Goal: Information Seeking & Learning: Learn about a topic

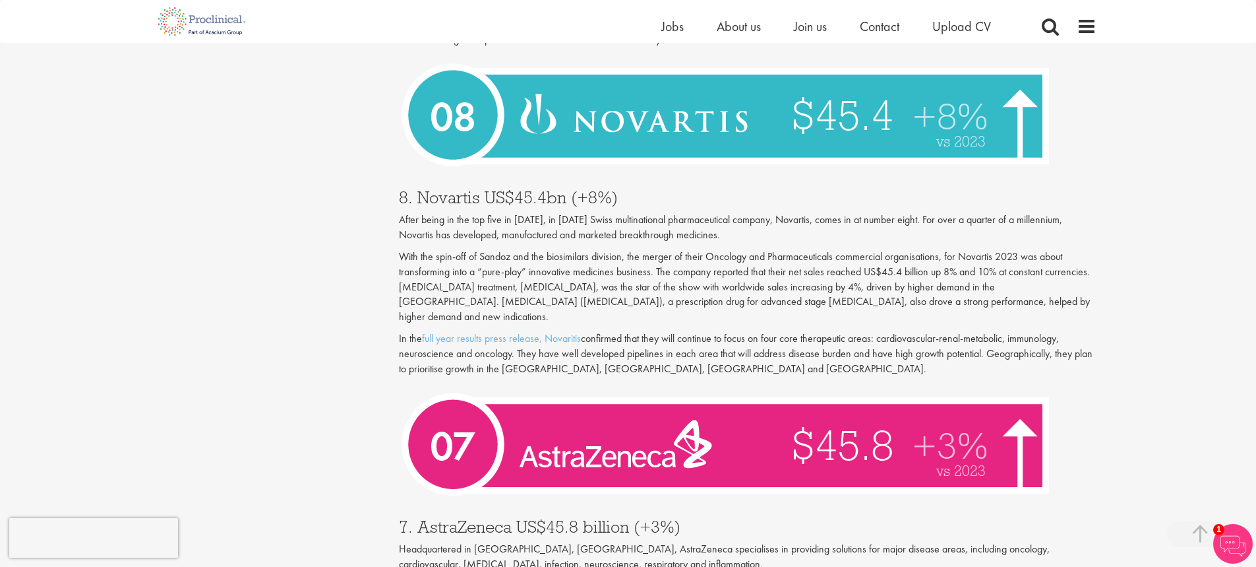
scroll to position [2374, 0]
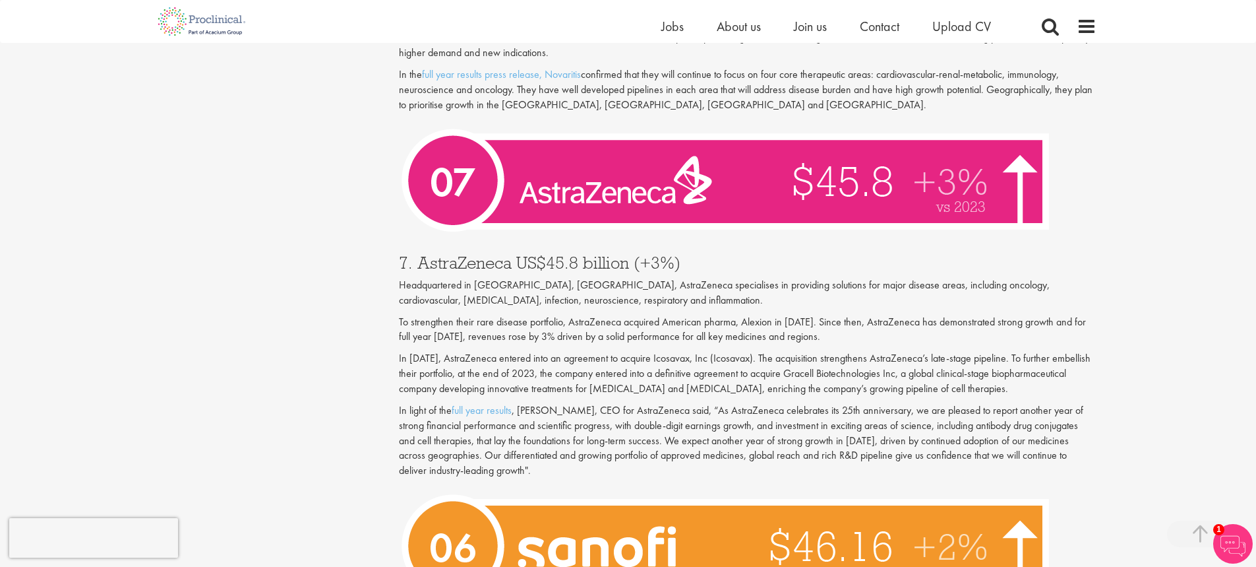
click at [461, 278] on p "Headquartered in [GEOGRAPHIC_DATA], [GEOGRAPHIC_DATA], AstraZeneca specialises …" at bounding box center [748, 293] width 698 height 30
click at [462, 278] on p "Headquartered in [GEOGRAPHIC_DATA], [GEOGRAPHIC_DATA], AstraZeneca specialises …" at bounding box center [748, 293] width 698 height 30
click at [600, 278] on p "Headquartered in [GEOGRAPHIC_DATA], [GEOGRAPHIC_DATA], AstraZeneca specialises …" at bounding box center [748, 293] width 698 height 30
click at [402, 278] on p "Headquartered in [GEOGRAPHIC_DATA], [GEOGRAPHIC_DATA], AstraZeneca specialises …" at bounding box center [748, 293] width 698 height 30
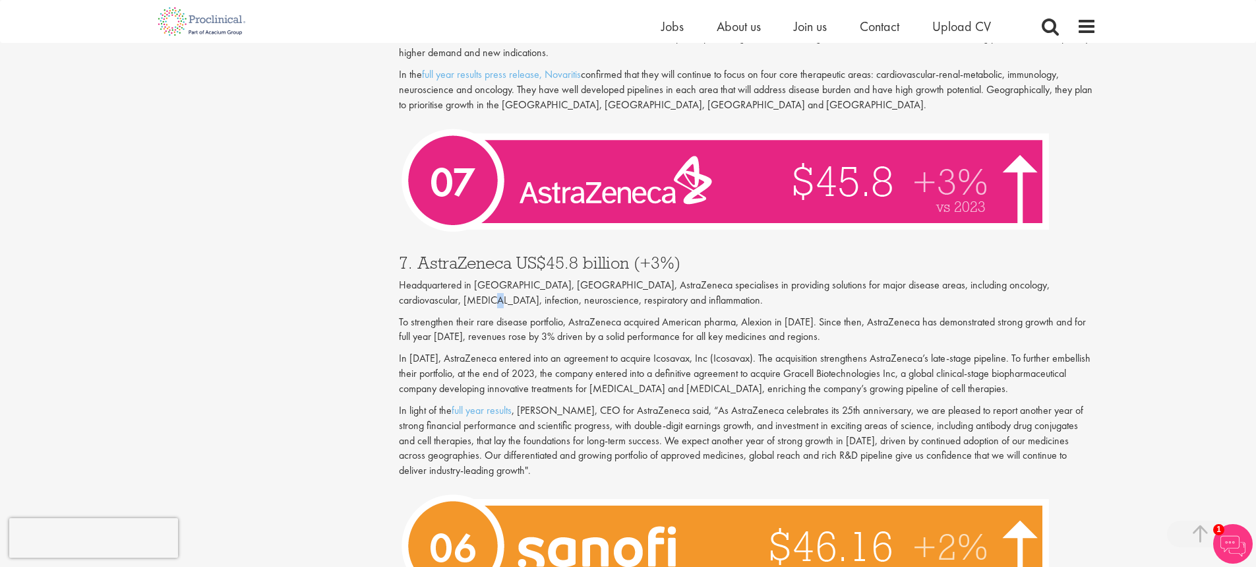
click at [402, 278] on p "Headquartered in [GEOGRAPHIC_DATA], [GEOGRAPHIC_DATA], AstraZeneca specialises …" at bounding box center [748, 293] width 698 height 30
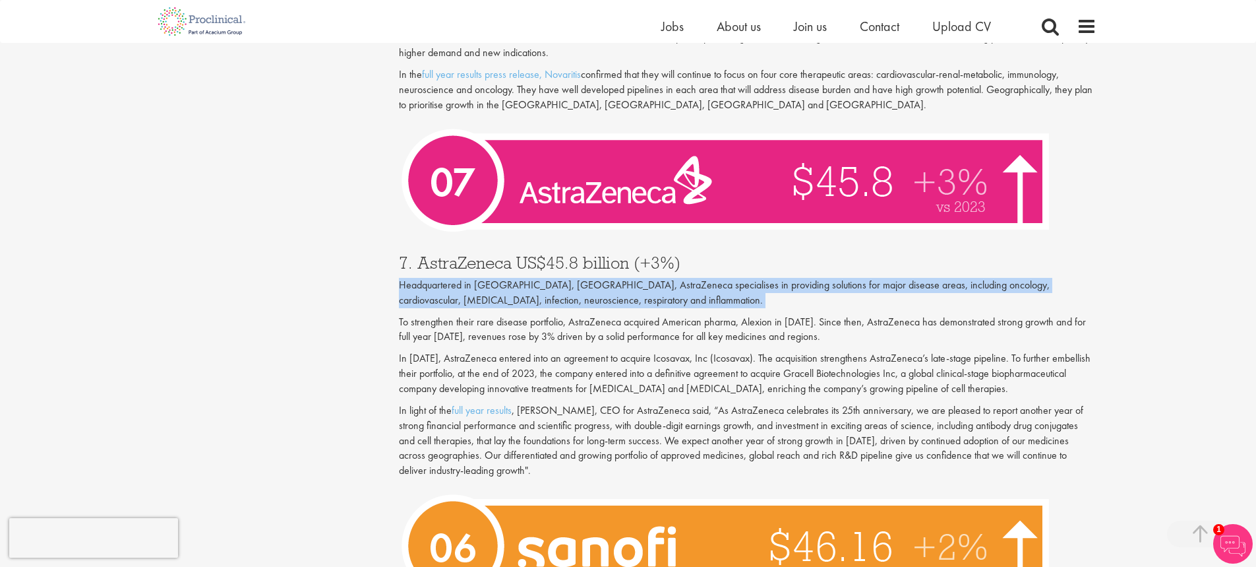
drag, startPoint x: 402, startPoint y: 271, endPoint x: 454, endPoint y: 274, distance: 52.2
click at [403, 278] on p "Headquartered in [GEOGRAPHIC_DATA], [GEOGRAPHIC_DATA], AstraZeneca specialises …" at bounding box center [748, 293] width 698 height 30
click at [599, 278] on p "Headquartered in [GEOGRAPHIC_DATA], [GEOGRAPHIC_DATA], AstraZeneca specialises …" at bounding box center [748, 293] width 698 height 30
click at [601, 278] on p "Headquartered in [GEOGRAPHIC_DATA], [GEOGRAPHIC_DATA], AstraZeneca specialises …" at bounding box center [748, 293] width 698 height 30
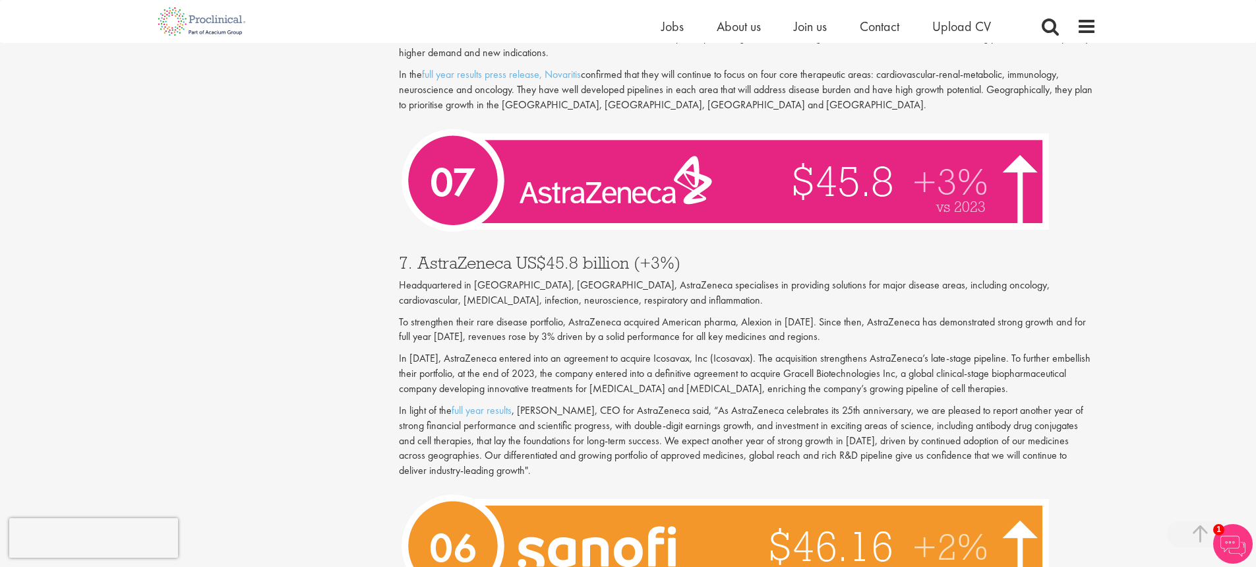
click at [505, 278] on p "Headquartered in [GEOGRAPHIC_DATA], [GEOGRAPHIC_DATA], AstraZeneca specialises …" at bounding box center [748, 293] width 698 height 30
click at [506, 278] on p "Headquartered in [GEOGRAPHIC_DATA], [GEOGRAPHIC_DATA], AstraZeneca specialises …" at bounding box center [748, 293] width 698 height 30
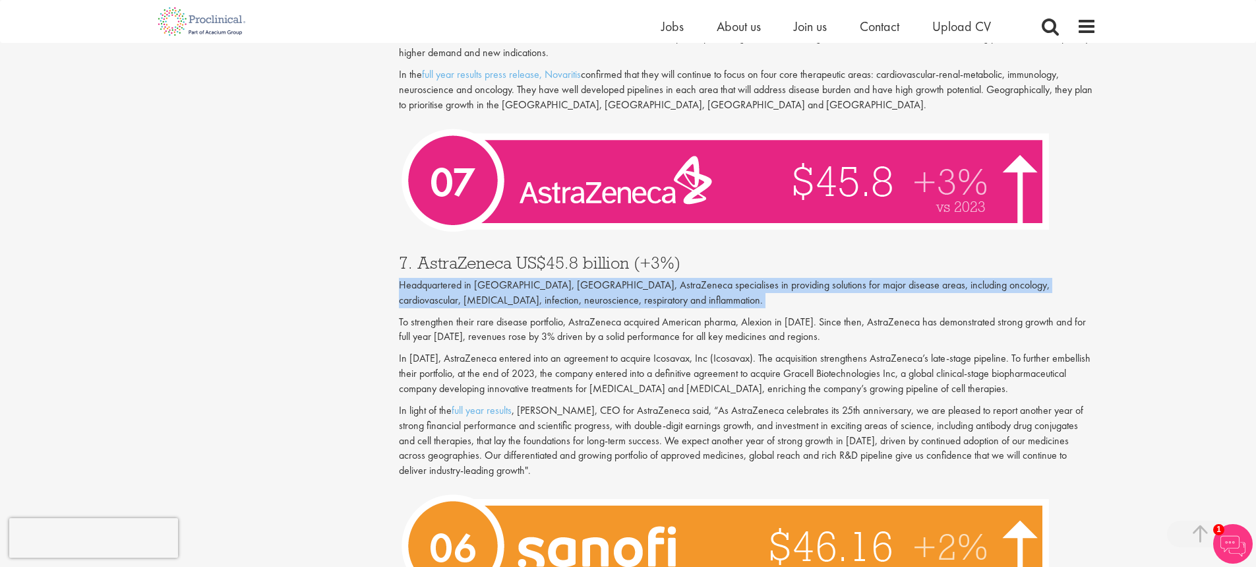
click at [506, 278] on p "Headquartered in [GEOGRAPHIC_DATA], [GEOGRAPHIC_DATA], AstraZeneca specialises …" at bounding box center [748, 293] width 698 height 30
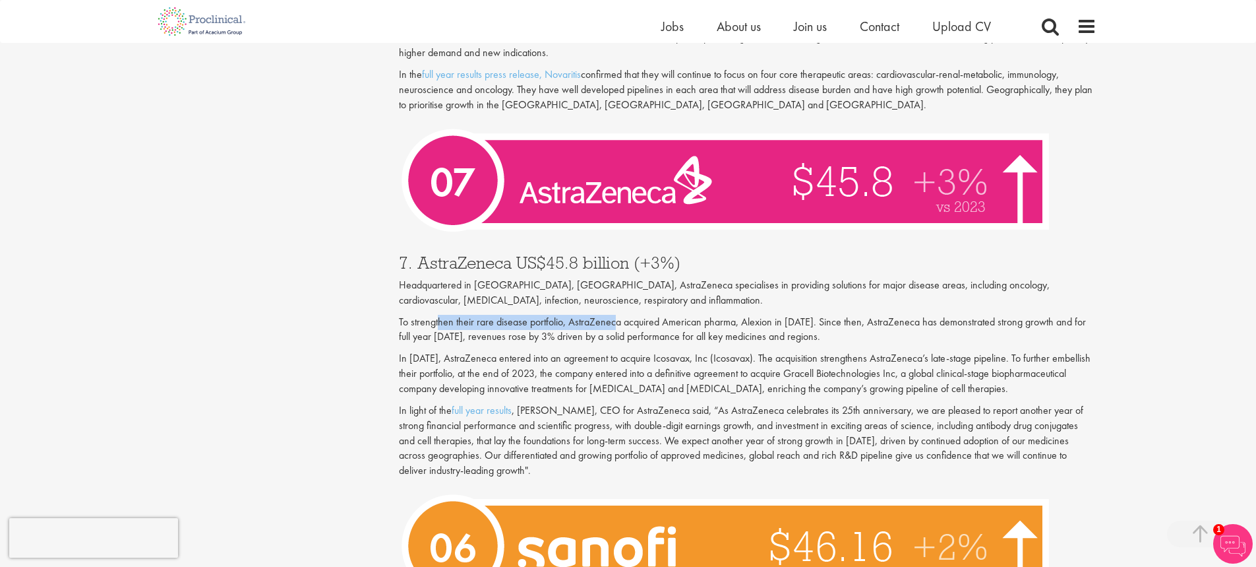
drag, startPoint x: 441, startPoint y: 292, endPoint x: 623, endPoint y: 299, distance: 182.8
click at [621, 315] on p "To strengthen their rare disease portfolio, AstraZeneca acquired American pharm…" at bounding box center [748, 330] width 698 height 30
click at [651, 315] on p "To strengthen their rare disease portfolio, AstraZeneca acquired American pharm…" at bounding box center [748, 330] width 698 height 30
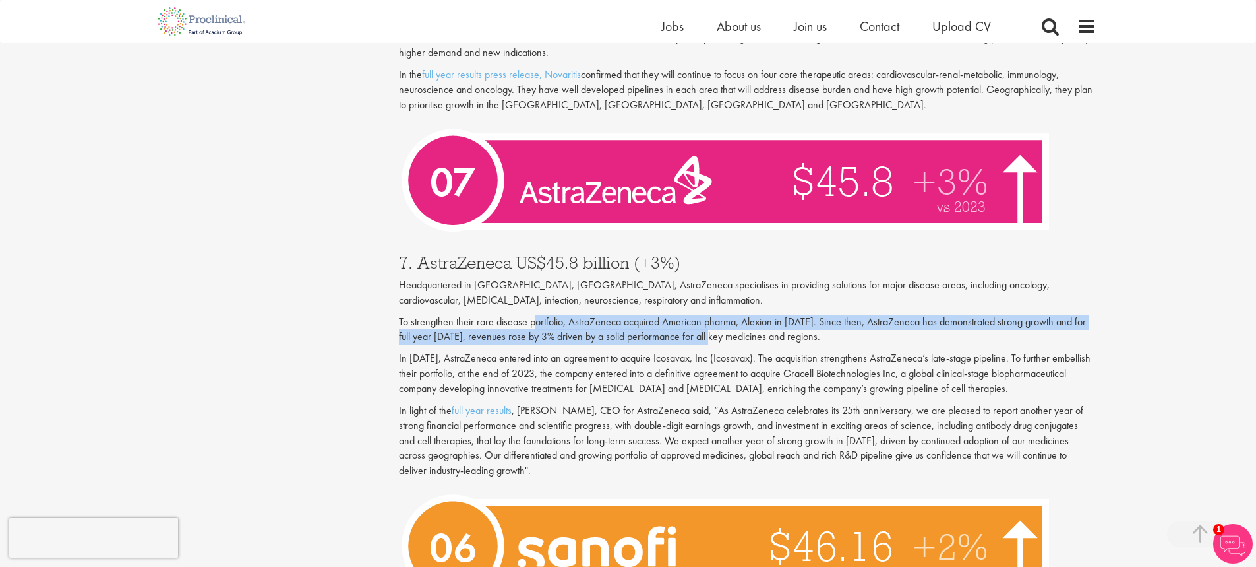
drag, startPoint x: 535, startPoint y: 286, endPoint x: 766, endPoint y: 302, distance: 231.4
click at [720, 315] on p "To strengthen their rare disease portfolio, AstraZeneca acquired American pharm…" at bounding box center [748, 330] width 698 height 30
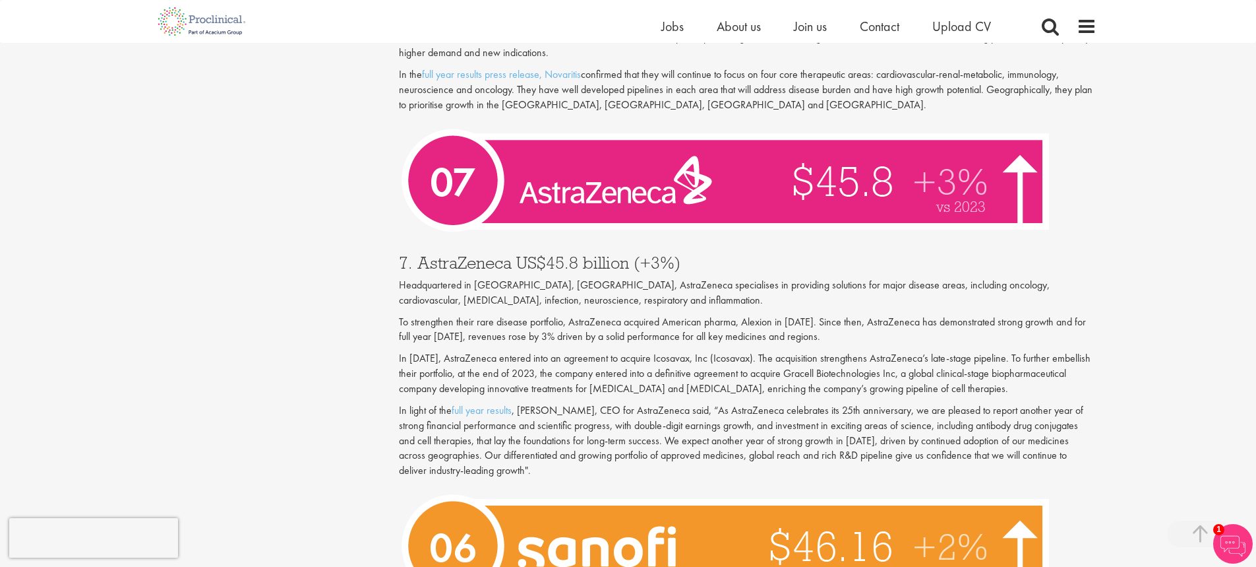
click at [766, 315] on p "To strengthen their rare disease portfolio, AstraZeneca acquired American pharm…" at bounding box center [748, 330] width 698 height 30
click at [743, 283] on div "7. AstraZeneca US$45.8 billion (+3%) Headquartered in [GEOGRAPHIC_DATA], [GEOGR…" at bounding box center [748, 363] width 718 height 245
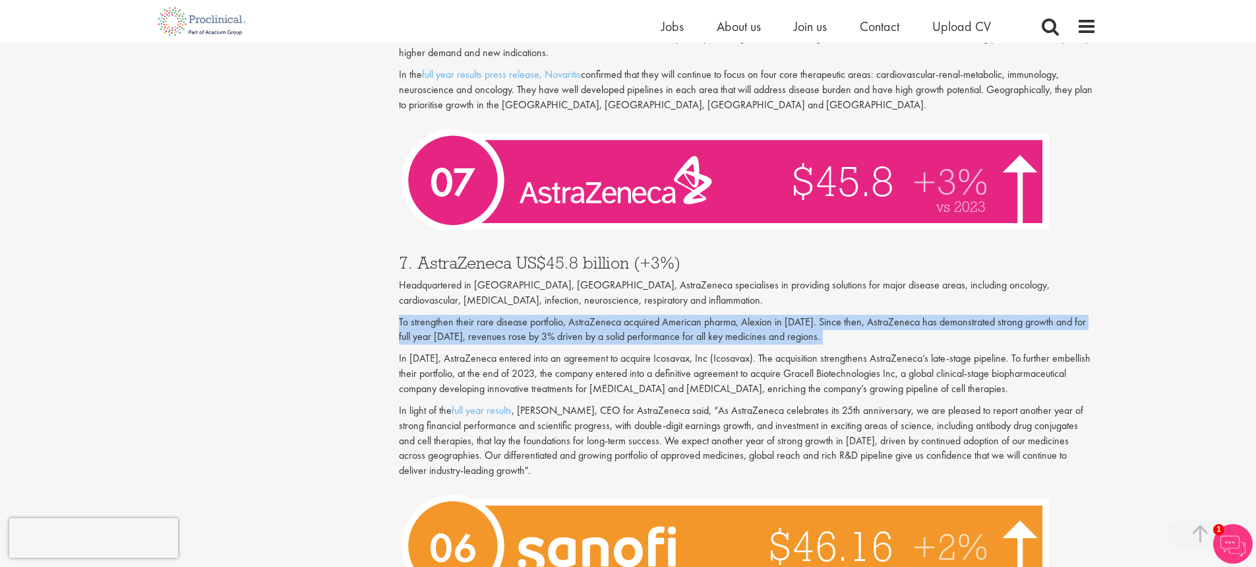
drag, startPoint x: 743, startPoint y: 283, endPoint x: 752, endPoint y: 286, distance: 9.0
click at [744, 285] on div "7. AstraZeneca US$45.8 billion (+3%) Headquartered in [GEOGRAPHIC_DATA], [GEOGR…" at bounding box center [748, 363] width 718 height 245
click at [903, 315] on p "To strengthen their rare disease portfolio, AstraZeneca acquired American pharm…" at bounding box center [748, 330] width 698 height 30
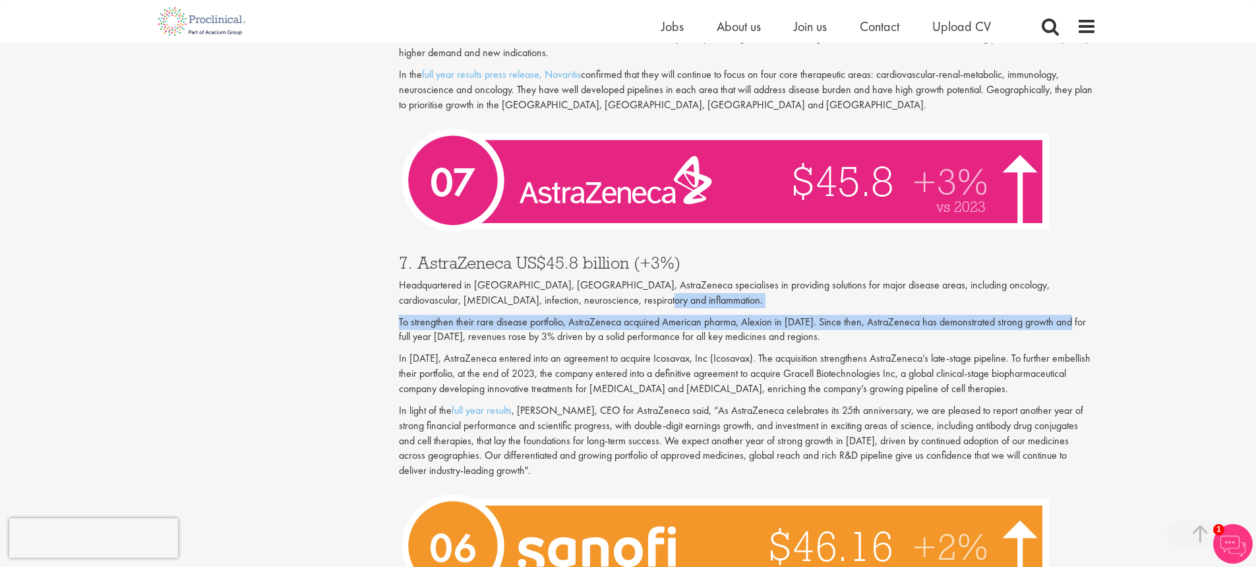
drag, startPoint x: 964, startPoint y: 277, endPoint x: 1064, endPoint y: 289, distance: 100.3
click at [1064, 288] on div "7. AstraZeneca US$45.8 billion (+3%) Headquartered in [GEOGRAPHIC_DATA], [GEOGR…" at bounding box center [748, 363] width 718 height 245
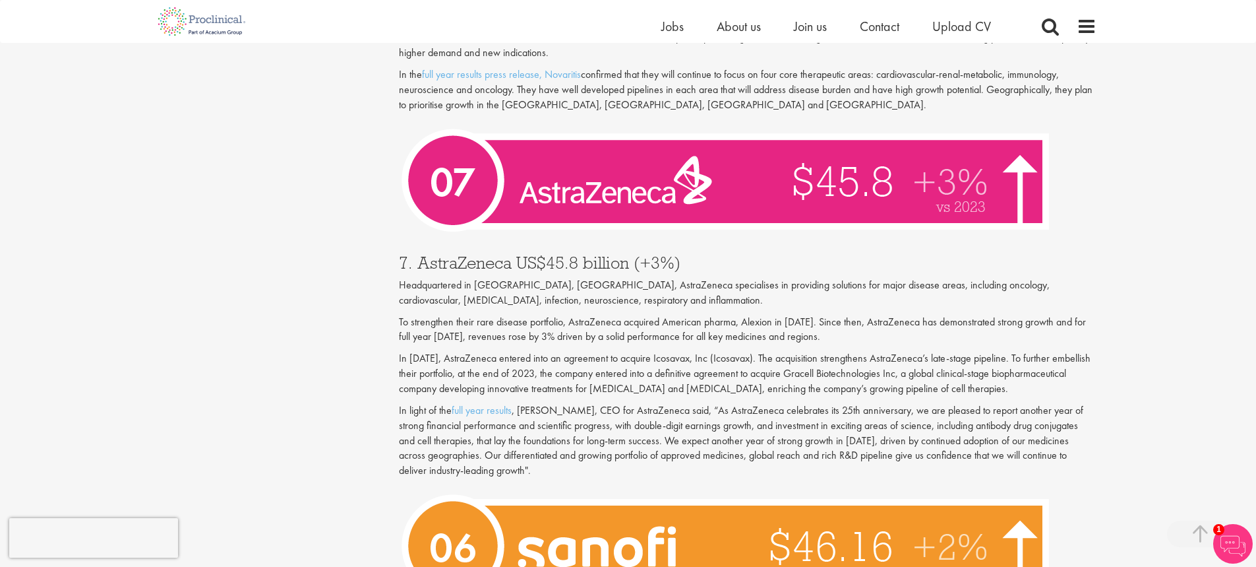
click at [478, 315] on p "To strengthen their rare disease portfolio, AstraZeneca acquired American pharm…" at bounding box center [748, 330] width 698 height 30
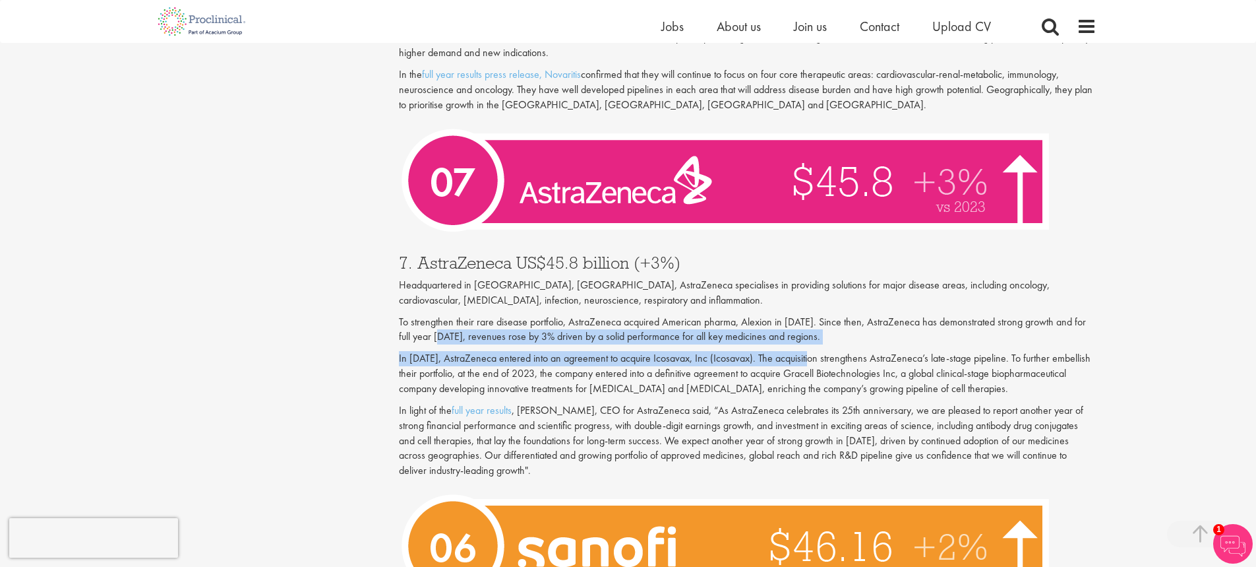
drag, startPoint x: 446, startPoint y: 309, endPoint x: 795, endPoint y: 324, distance: 348.5
click at [820, 316] on div "7. AstraZeneca US$45.8 billion (+3%) Headquartered in [GEOGRAPHIC_DATA], [GEOGR…" at bounding box center [748, 363] width 718 height 245
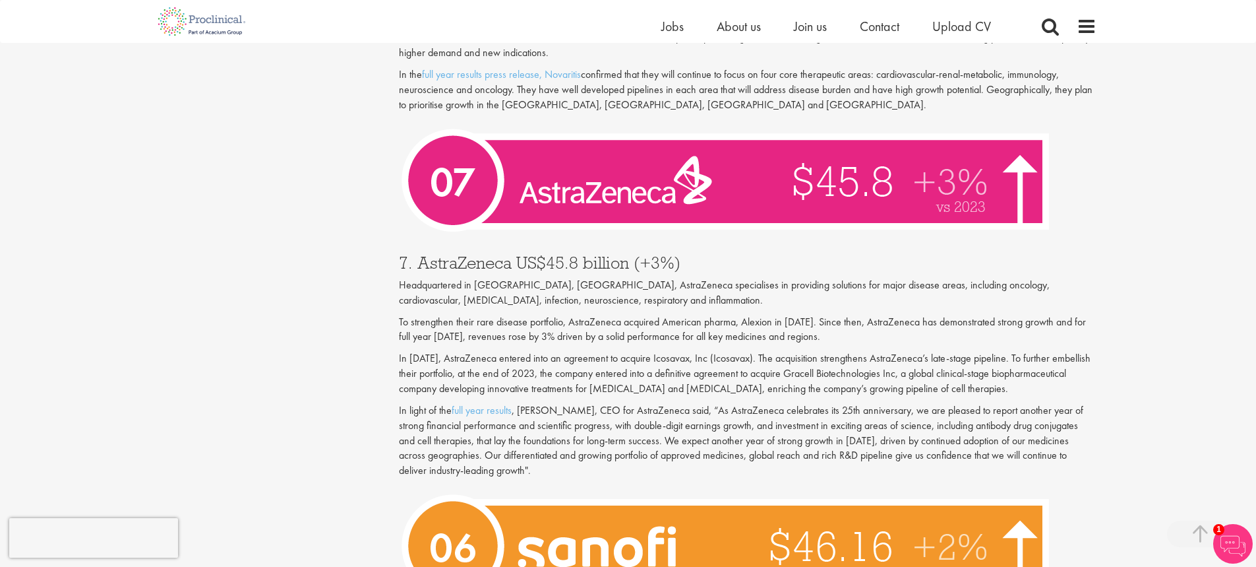
click at [729, 351] on p "In [DATE], AstraZeneca entered into an agreement to acquire Icosavax, Inc (Icos…" at bounding box center [748, 374] width 698 height 46
drag, startPoint x: 593, startPoint y: 328, endPoint x: 737, endPoint y: 328, distance: 144.4
click at [734, 351] on p "In [DATE], AstraZeneca entered into an agreement to acquire Icosavax, Inc (Icos…" at bounding box center [748, 374] width 698 height 46
click at [749, 351] on p "In [DATE], AstraZeneca entered into an agreement to acquire Icosavax, Inc (Icos…" at bounding box center [748, 374] width 698 height 46
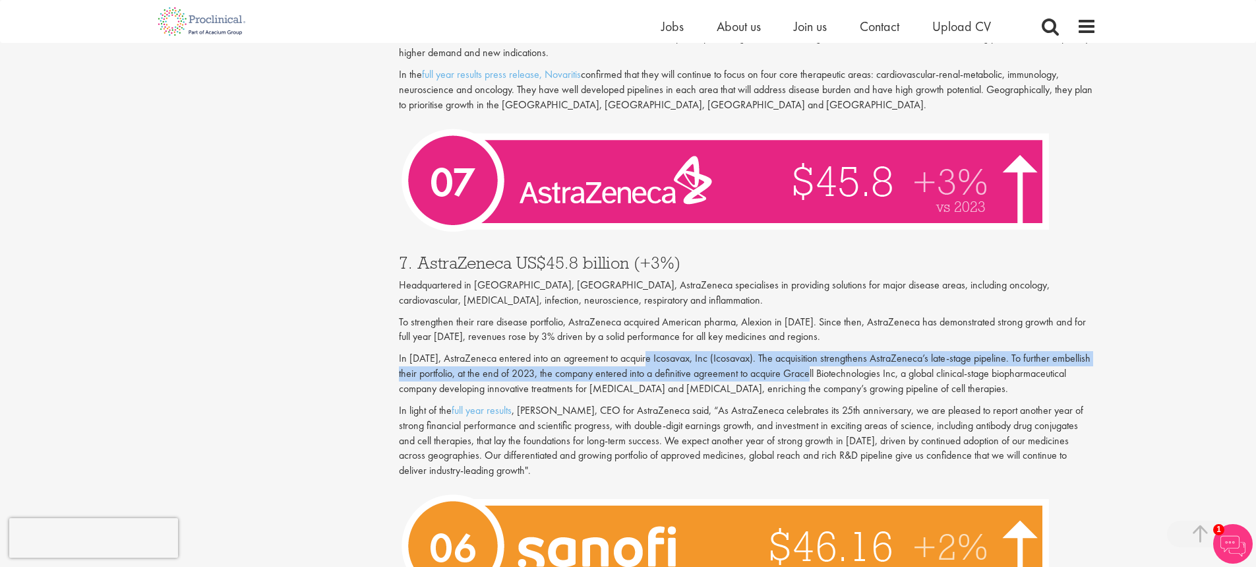
drag, startPoint x: 664, startPoint y: 324, endPoint x: 830, endPoint y: 340, distance: 166.9
click at [820, 351] on p "In [DATE], AstraZeneca entered into an agreement to acquire Icosavax, Inc (Icos…" at bounding box center [748, 374] width 698 height 46
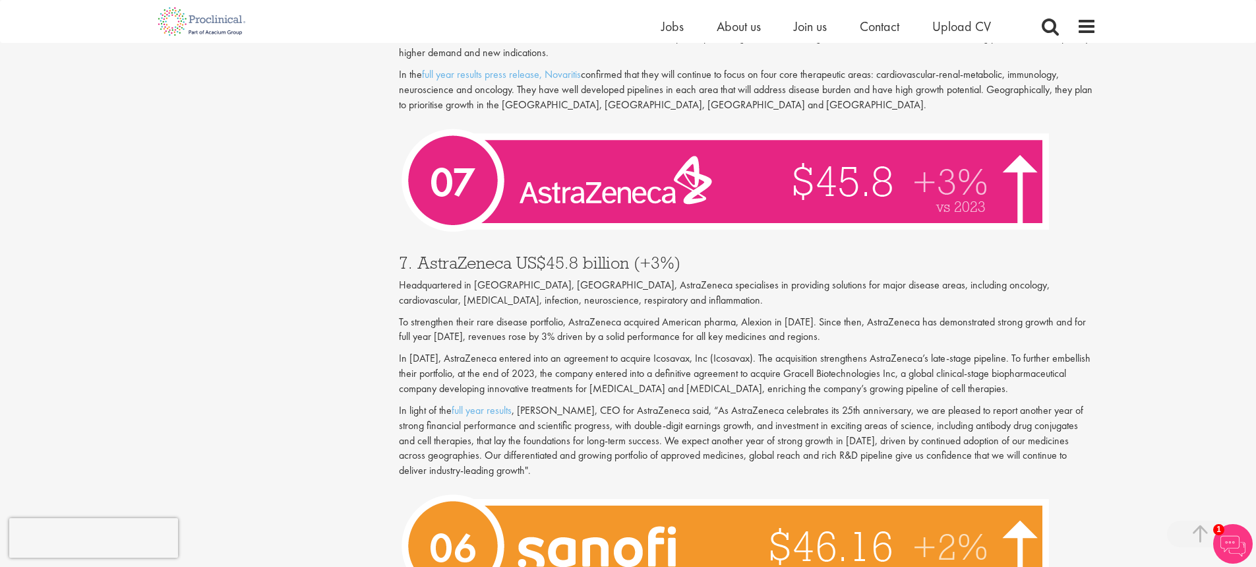
click at [861, 351] on p "In [DATE], AstraZeneca entered into an agreement to acquire Icosavax, Inc (Icos…" at bounding box center [748, 374] width 698 height 46
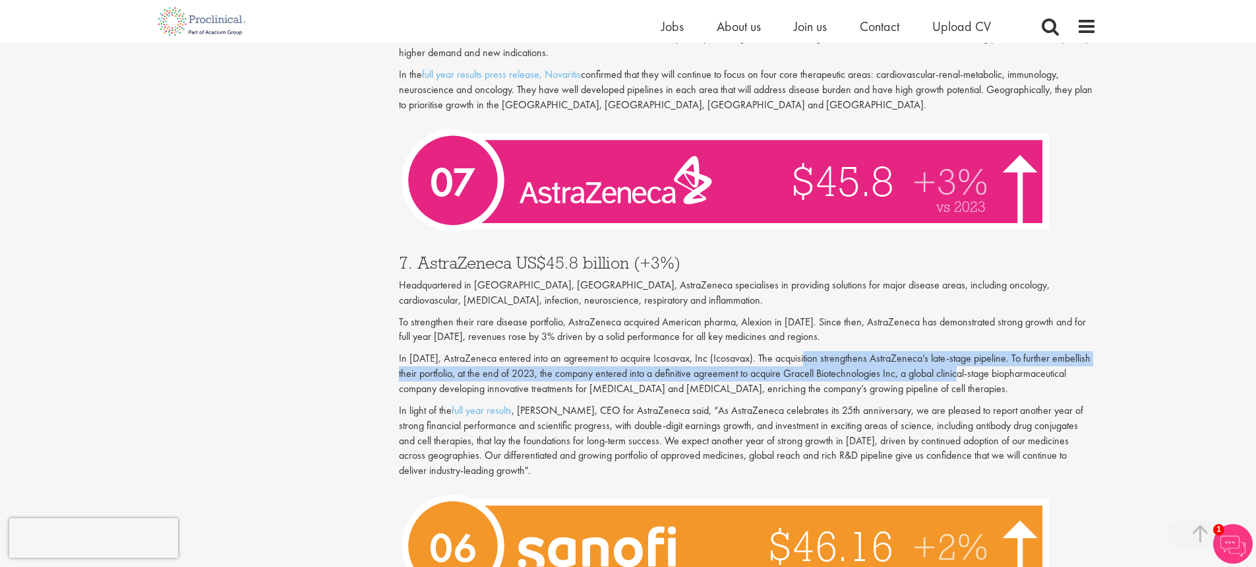
drag, startPoint x: 814, startPoint y: 324, endPoint x: 1012, endPoint y: 338, distance: 197.7
click at [983, 351] on p "In [DATE], AstraZeneca entered into an agreement to acquire Icosavax, Inc (Icos…" at bounding box center [748, 374] width 698 height 46
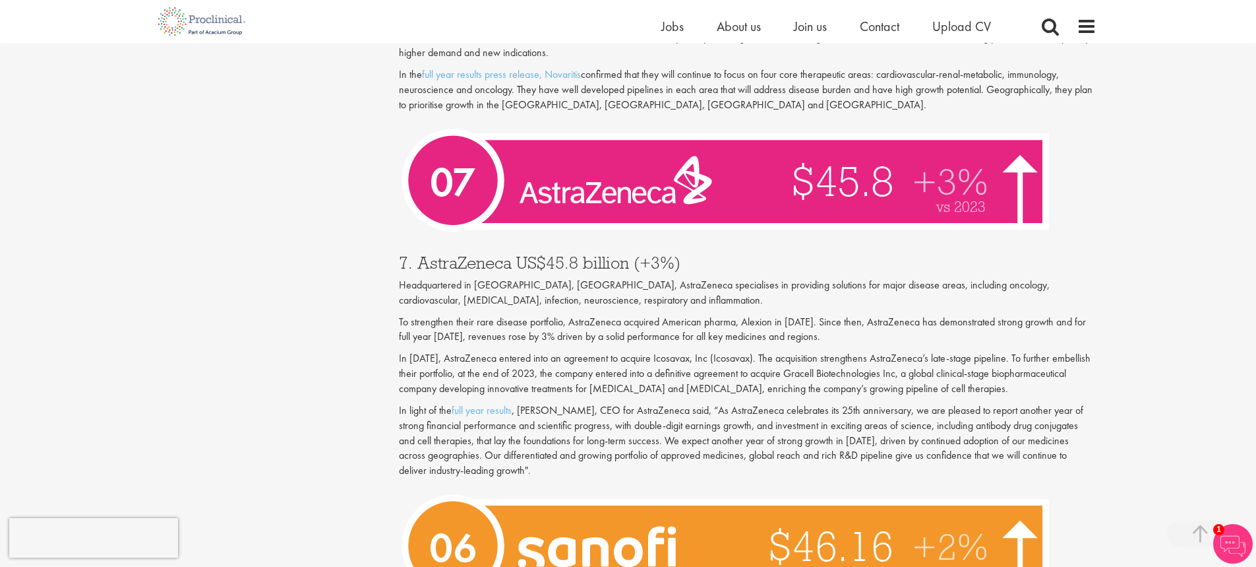
click at [1017, 351] on p "In [DATE], AstraZeneca entered into an agreement to acquire Icosavax, Inc (Icos…" at bounding box center [748, 374] width 698 height 46
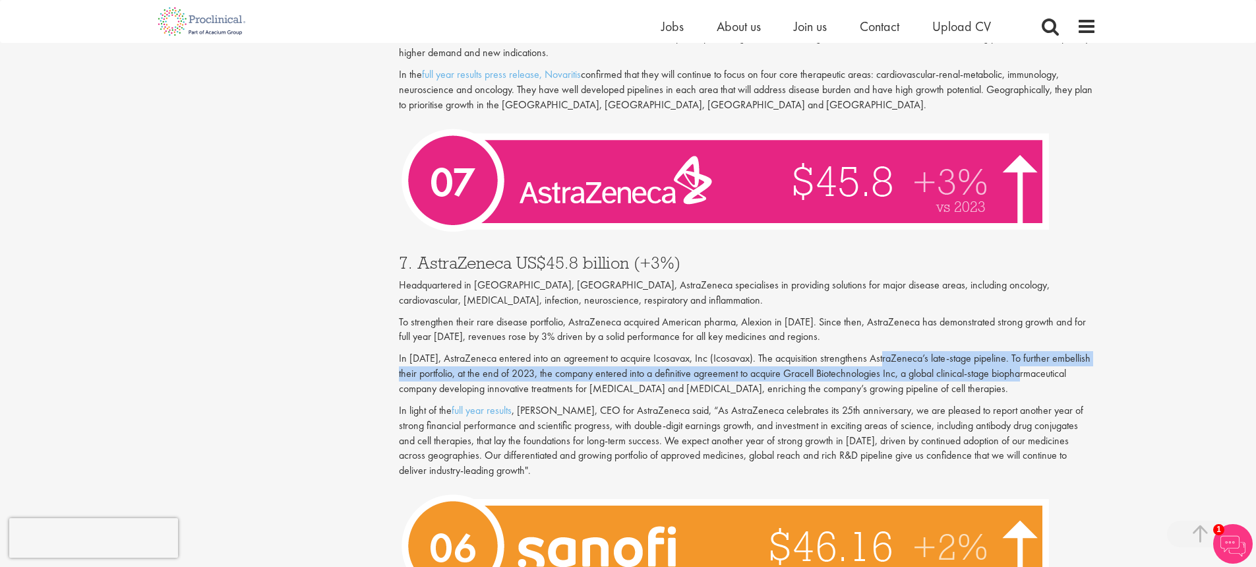
drag, startPoint x: 892, startPoint y: 326, endPoint x: 1088, endPoint y: 337, distance: 196.2
click at [1088, 351] on p "In [DATE], AstraZeneca entered into an agreement to acquire Icosavax, Inc (Icos…" at bounding box center [748, 374] width 698 height 46
click at [1057, 351] on p "In [DATE], AstraZeneca entered into an agreement to acquire Icosavax, Inc (Icos…" at bounding box center [748, 374] width 698 height 46
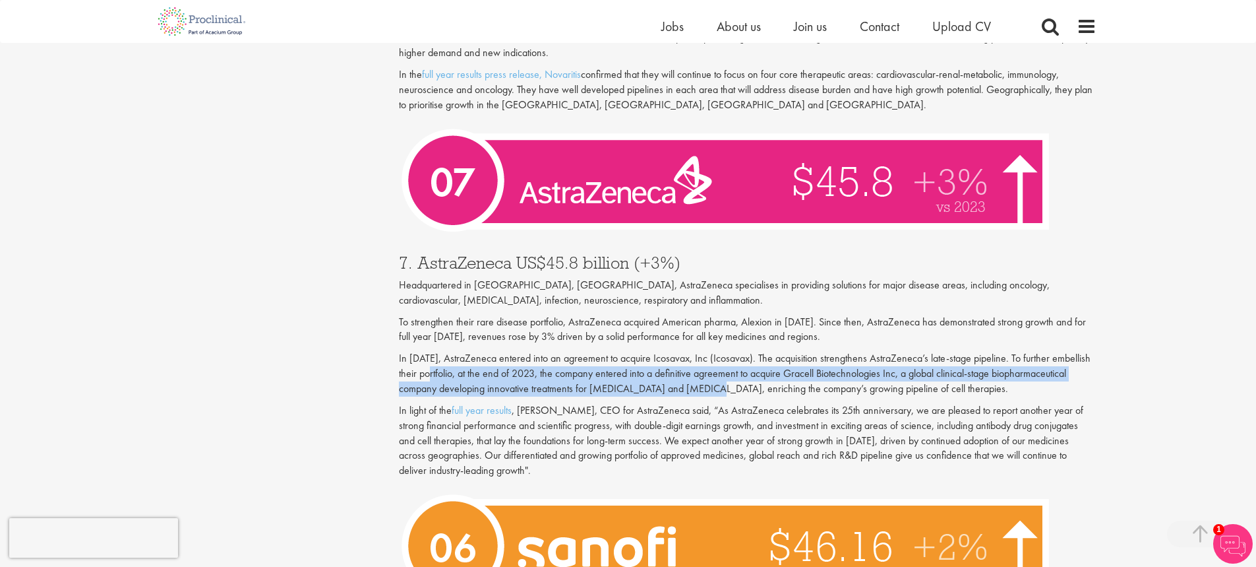
drag, startPoint x: 450, startPoint y: 343, endPoint x: 776, endPoint y: 355, distance: 326.0
click at [766, 355] on p "In [DATE], AstraZeneca entered into an agreement to acquire Icosavax, Inc (Icos…" at bounding box center [748, 374] width 698 height 46
click at [630, 351] on p "In [DATE], AstraZeneca entered into an agreement to acquire Icosavax, Inc (Icos…" at bounding box center [748, 374] width 698 height 46
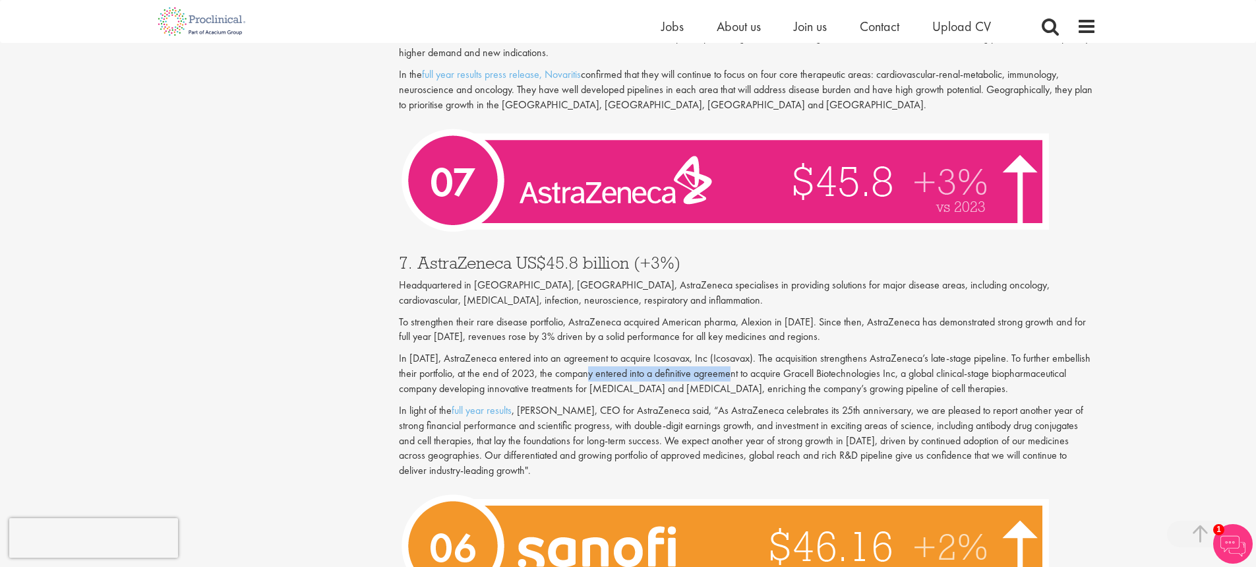
drag, startPoint x: 593, startPoint y: 342, endPoint x: 739, endPoint y: 350, distance: 146.7
click at [737, 351] on p "In [DATE], AstraZeneca entered into an agreement to acquire Icosavax, Inc (Icos…" at bounding box center [748, 374] width 698 height 46
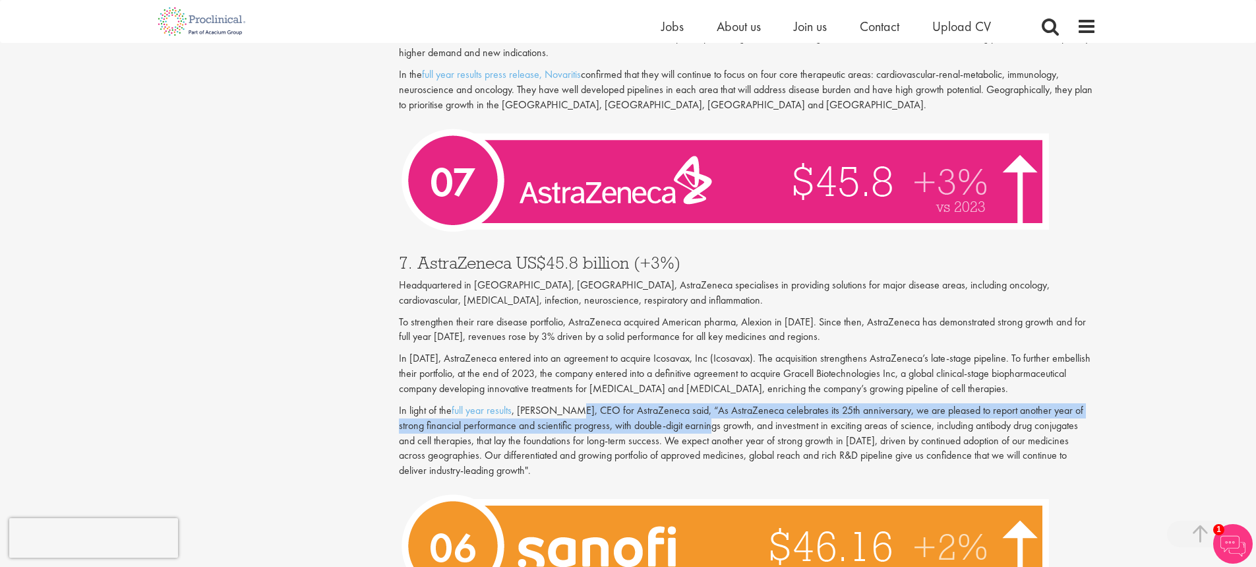
drag, startPoint x: 652, startPoint y: 390, endPoint x: 693, endPoint y: 392, distance: 40.9
click at [690, 403] on p "In light of the full year results , [PERSON_NAME], CEO for AstraZeneca said, “A…" at bounding box center [748, 440] width 698 height 75
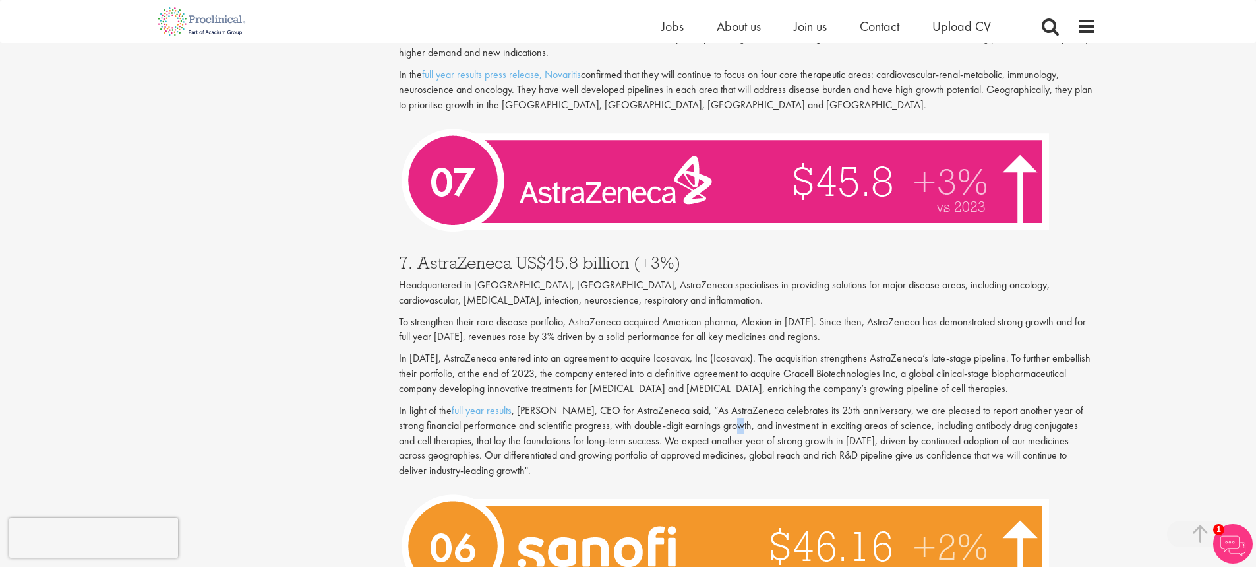
click at [715, 403] on p "In light of the full year results , [PERSON_NAME], CEO for AstraZeneca said, “A…" at bounding box center [748, 440] width 698 height 75
drag, startPoint x: 572, startPoint y: 383, endPoint x: 740, endPoint y: 387, distance: 168.2
click at [739, 403] on p "In light of the full year results , [PERSON_NAME], CEO for AstraZeneca said, “A…" at bounding box center [748, 440] width 698 height 75
click at [747, 403] on p "In light of the full year results , [PERSON_NAME], CEO for AstraZeneca said, “A…" at bounding box center [748, 440] width 698 height 75
drag, startPoint x: 690, startPoint y: 380, endPoint x: 884, endPoint y: 383, distance: 194.6
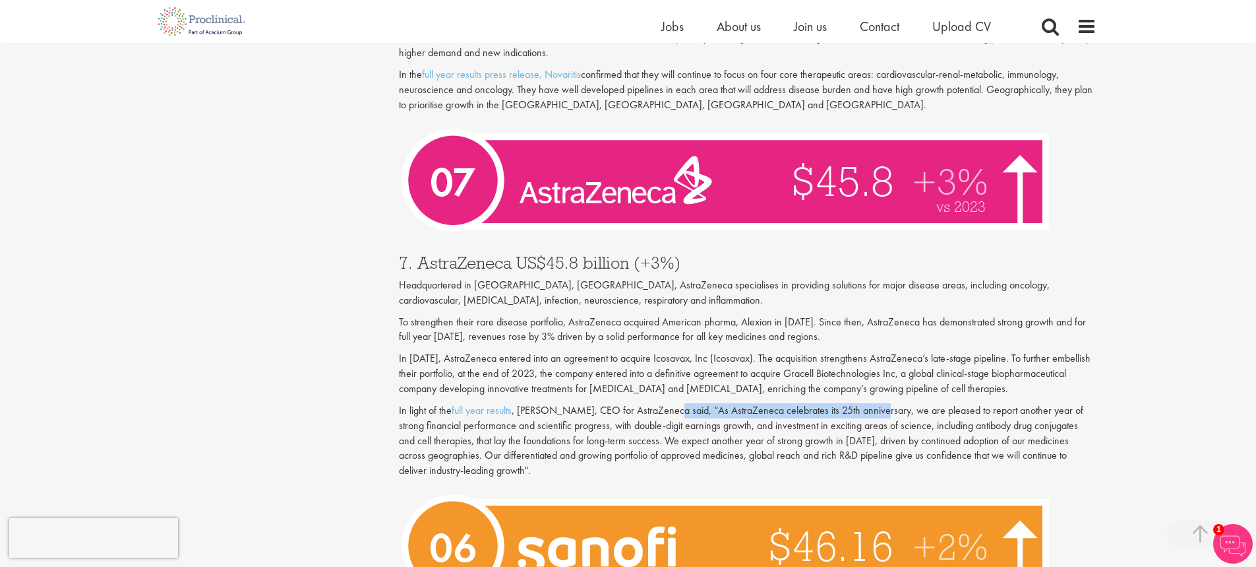
click at [878, 403] on p "In light of the full year results , [PERSON_NAME], CEO for AstraZeneca said, “A…" at bounding box center [748, 440] width 698 height 75
click at [915, 403] on p "In light of the full year results , [PERSON_NAME], CEO for AstraZeneca said, “A…" at bounding box center [748, 440] width 698 height 75
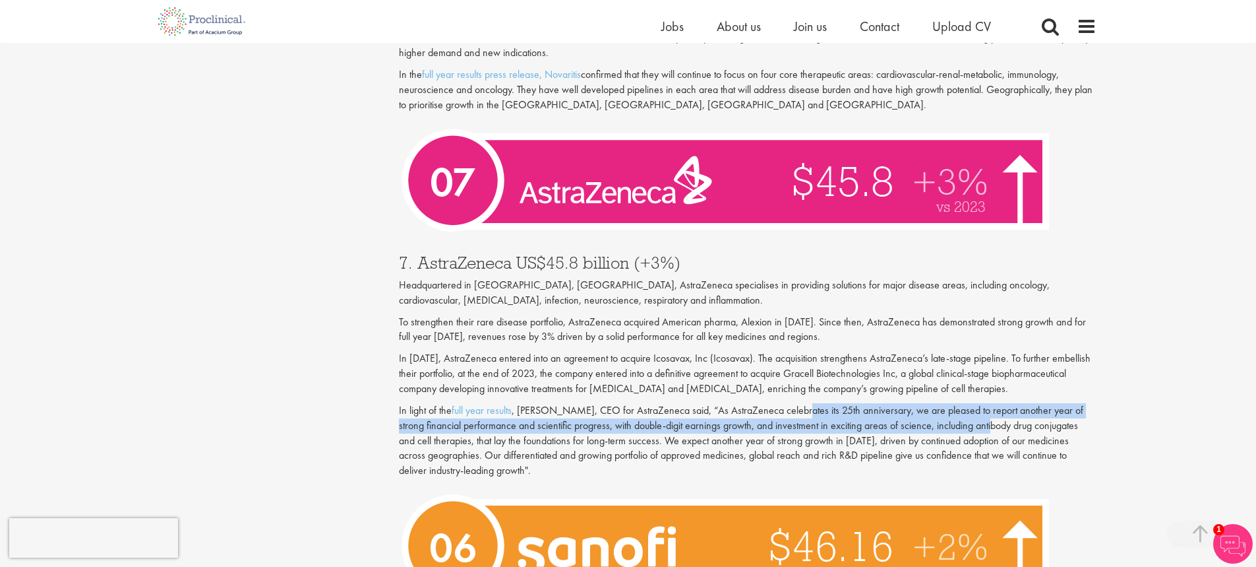
drag, startPoint x: 790, startPoint y: 379, endPoint x: 969, endPoint y: 388, distance: 179.0
click at [967, 403] on p "In light of the full year results , [PERSON_NAME], CEO for AstraZeneca said, “A…" at bounding box center [748, 440] width 698 height 75
click at [996, 403] on p "In light of the full year results , [PERSON_NAME], CEO for AstraZeneca said, “A…" at bounding box center [748, 440] width 698 height 75
drag, startPoint x: 751, startPoint y: 379, endPoint x: 1008, endPoint y: 388, distance: 256.7
click at [1007, 403] on p "In light of the full year results , [PERSON_NAME], CEO for AstraZeneca said, “A…" at bounding box center [748, 440] width 698 height 75
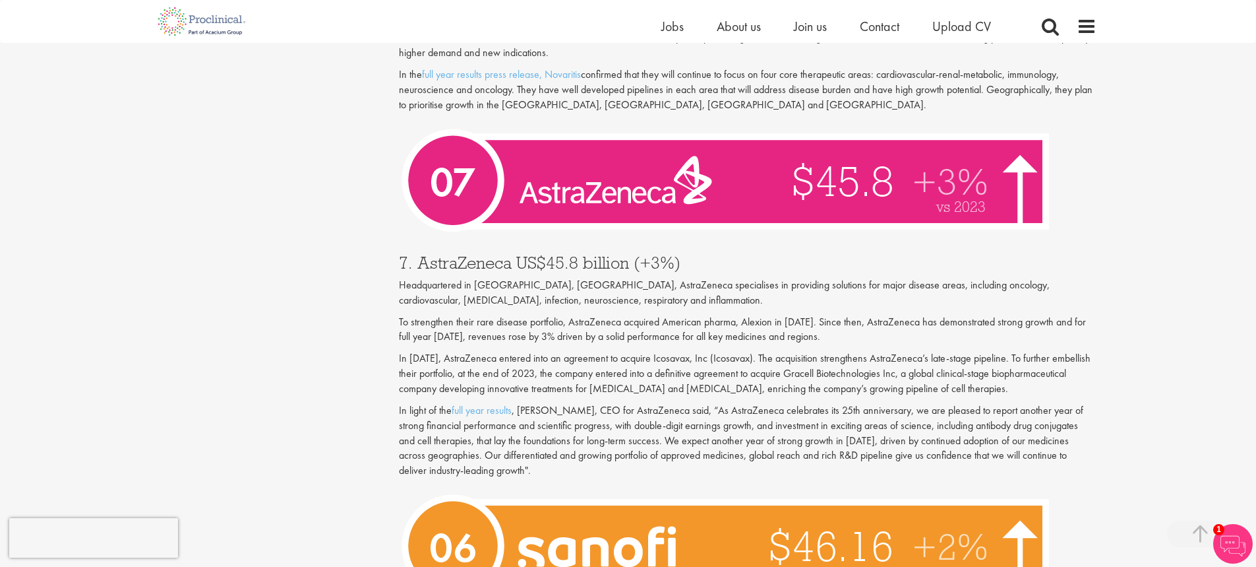
click at [1010, 403] on p "In light of the full year results , [PERSON_NAME], CEO for AstraZeneca said, “A…" at bounding box center [748, 440] width 698 height 75
drag, startPoint x: 1027, startPoint y: 383, endPoint x: 1078, endPoint y: 381, distance: 50.8
click at [1094, 403] on p "In light of the full year results , [PERSON_NAME], CEO for AstraZeneca said, “A…" at bounding box center [748, 440] width 698 height 75
click at [939, 403] on p "In light of the full year results , [PERSON_NAME], CEO for AstraZeneca said, “A…" at bounding box center [748, 440] width 698 height 75
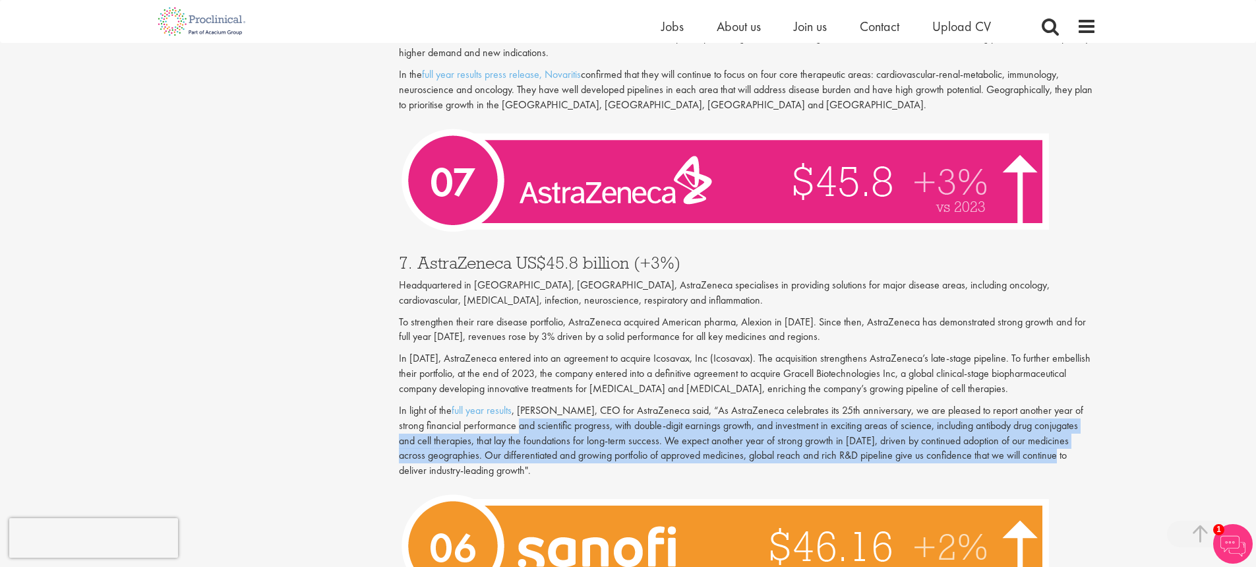
drag, startPoint x: 520, startPoint y: 396, endPoint x: 1039, endPoint y: 431, distance: 520.2
click at [1039, 431] on p "In light of the full year results , [PERSON_NAME], CEO for AstraZeneca said, “A…" at bounding box center [748, 440] width 698 height 75
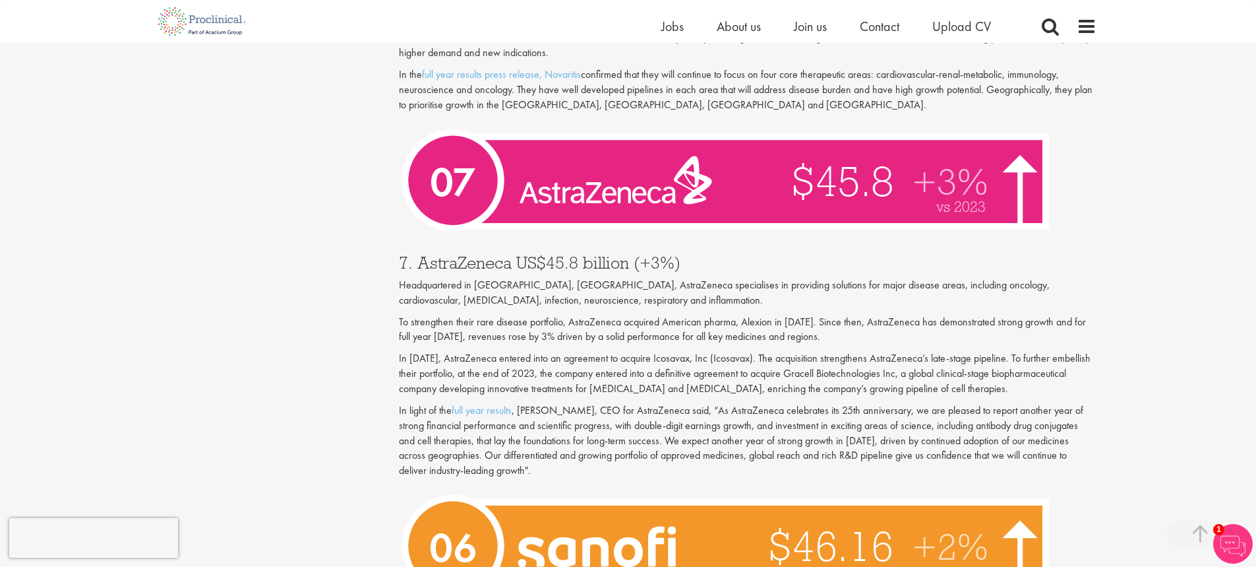
click at [801, 433] on p "In light of the full year results , [PERSON_NAME], CEO for AstraZeneca said, “A…" at bounding box center [748, 440] width 698 height 75
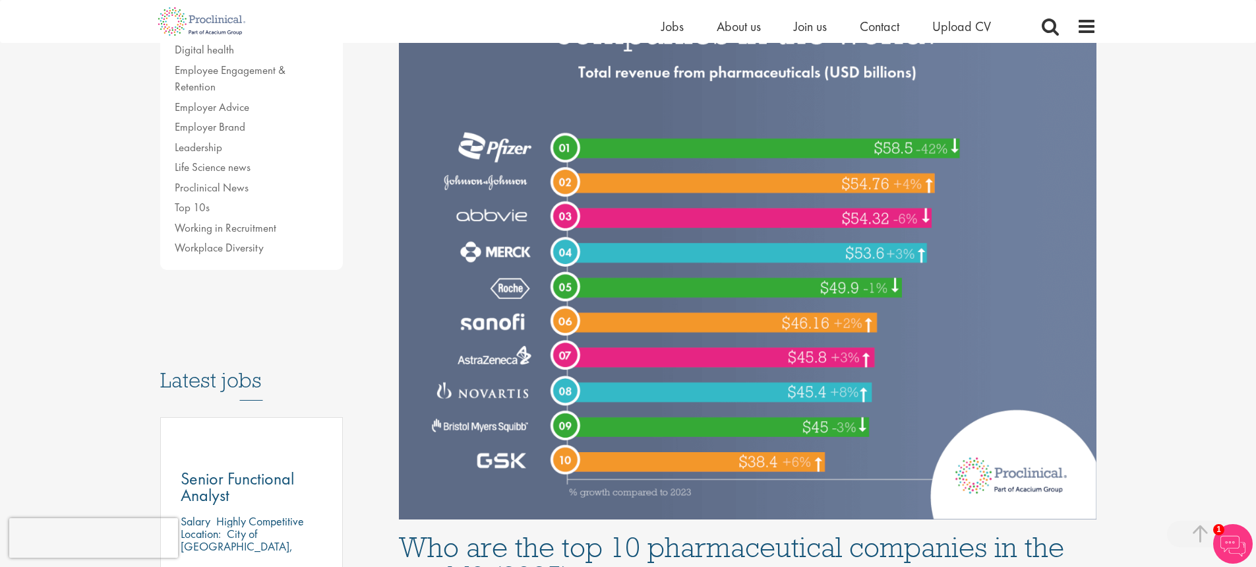
scroll to position [396, 0]
